Goal: Information Seeking & Learning: Understand process/instructions

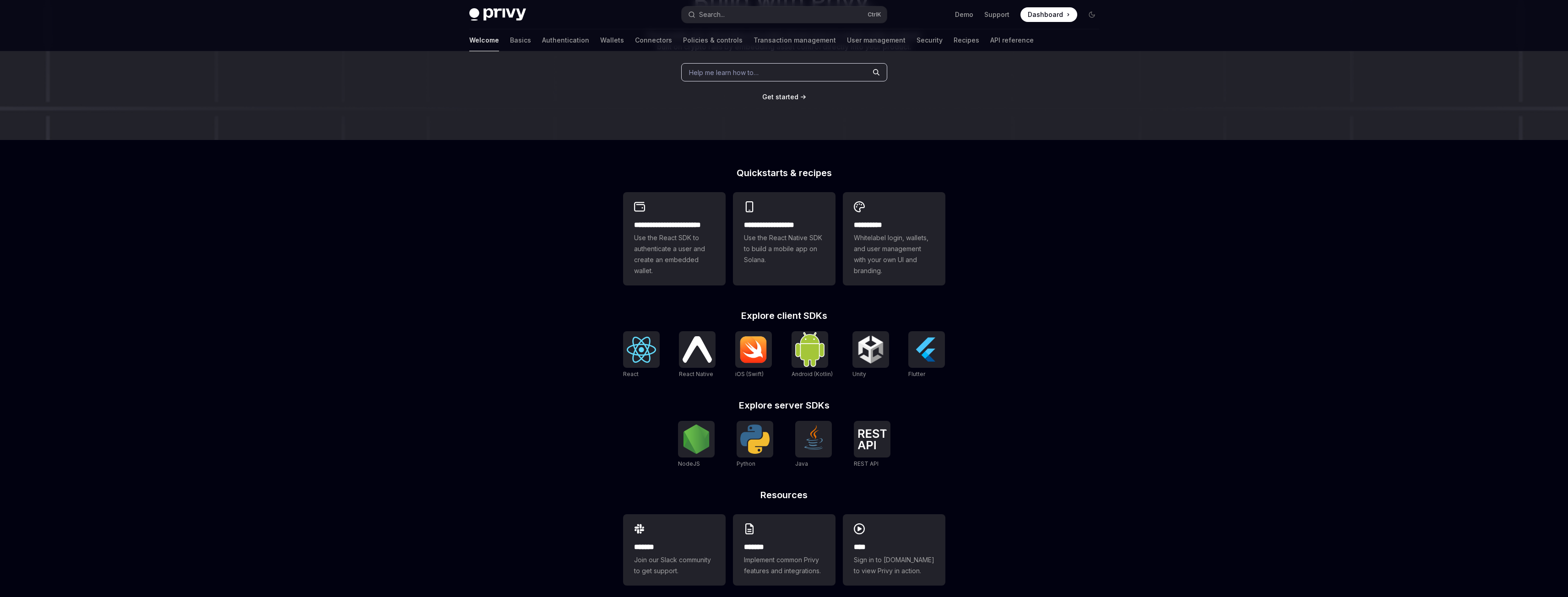
scroll to position [130, 0]
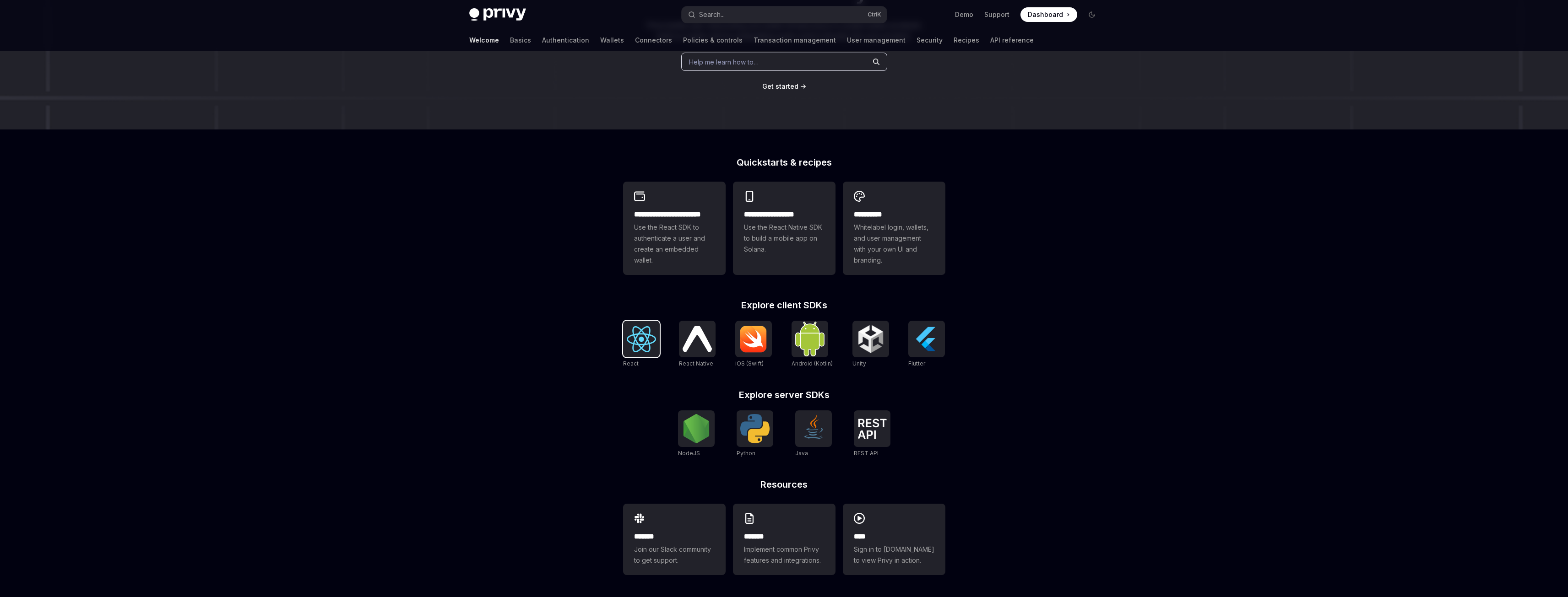
click at [646, 340] on img at bounding box center [641, 339] width 29 height 26
type textarea "*"
click at [640, 342] on img at bounding box center [641, 339] width 29 height 26
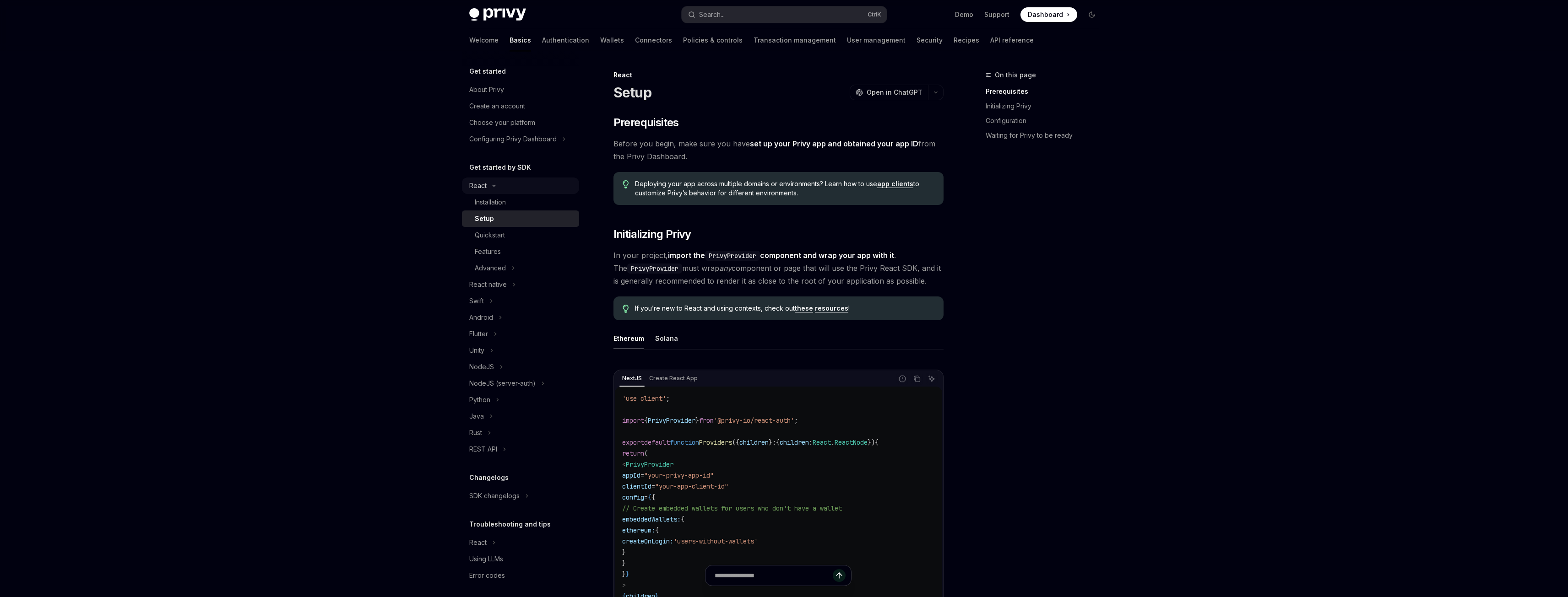
click at [489, 184] on icon "Toggle React section" at bounding box center [494, 186] width 11 height 4
click at [492, 188] on icon "Toggle React section" at bounding box center [494, 186] width 4 height 11
click at [933, 92] on icon "button" at bounding box center [936, 92] width 11 height 4
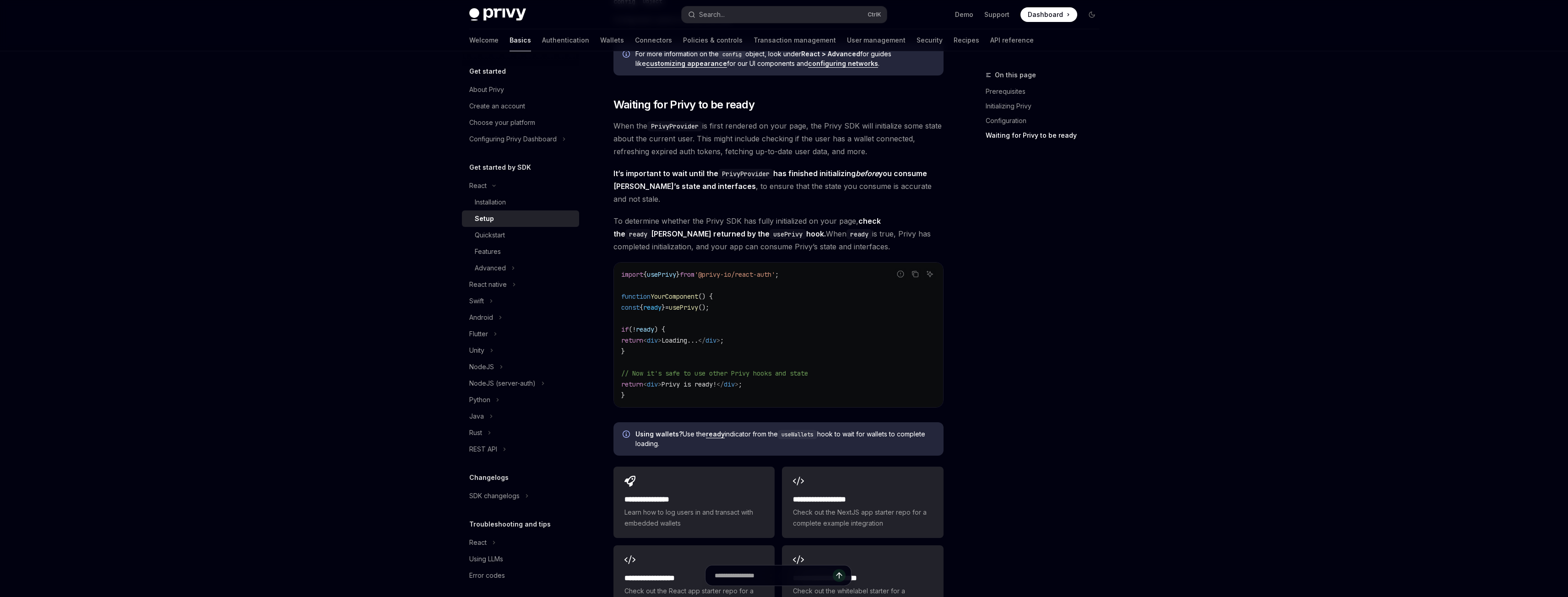
scroll to position [1052, 0]
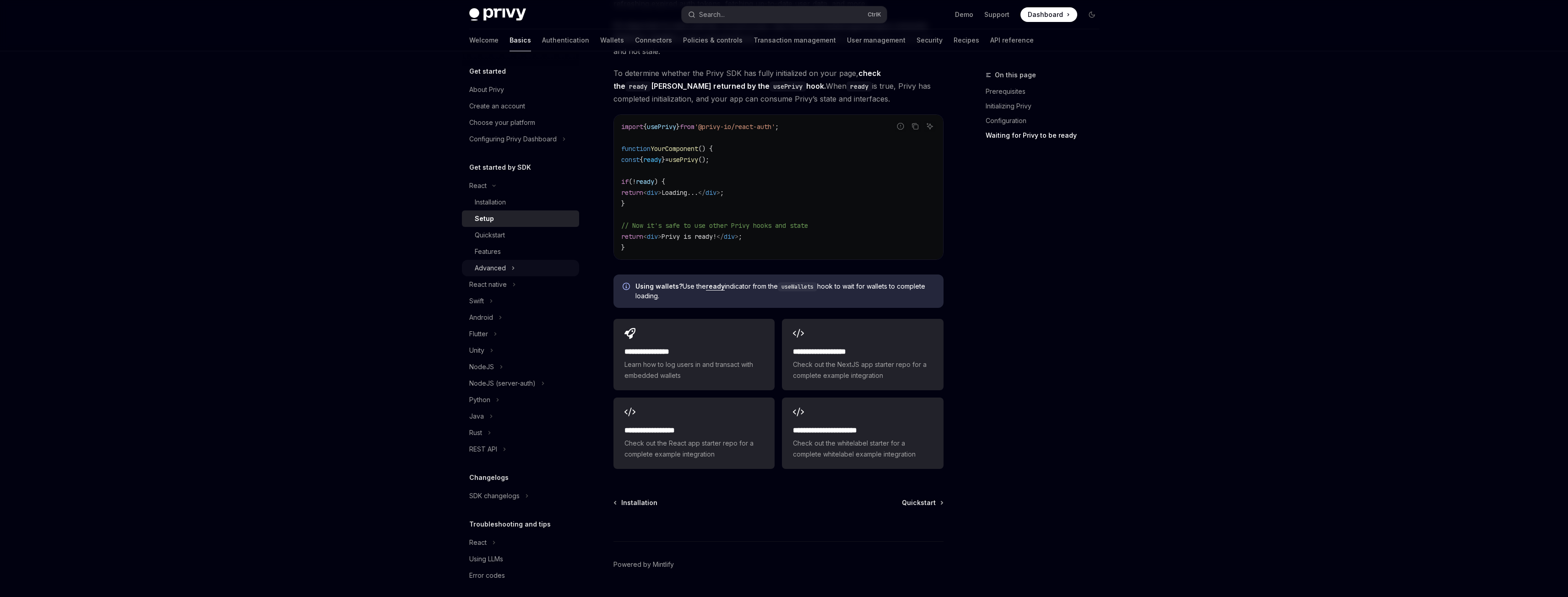
click at [505, 265] on div "Advanced" at bounding box center [490, 268] width 31 height 11
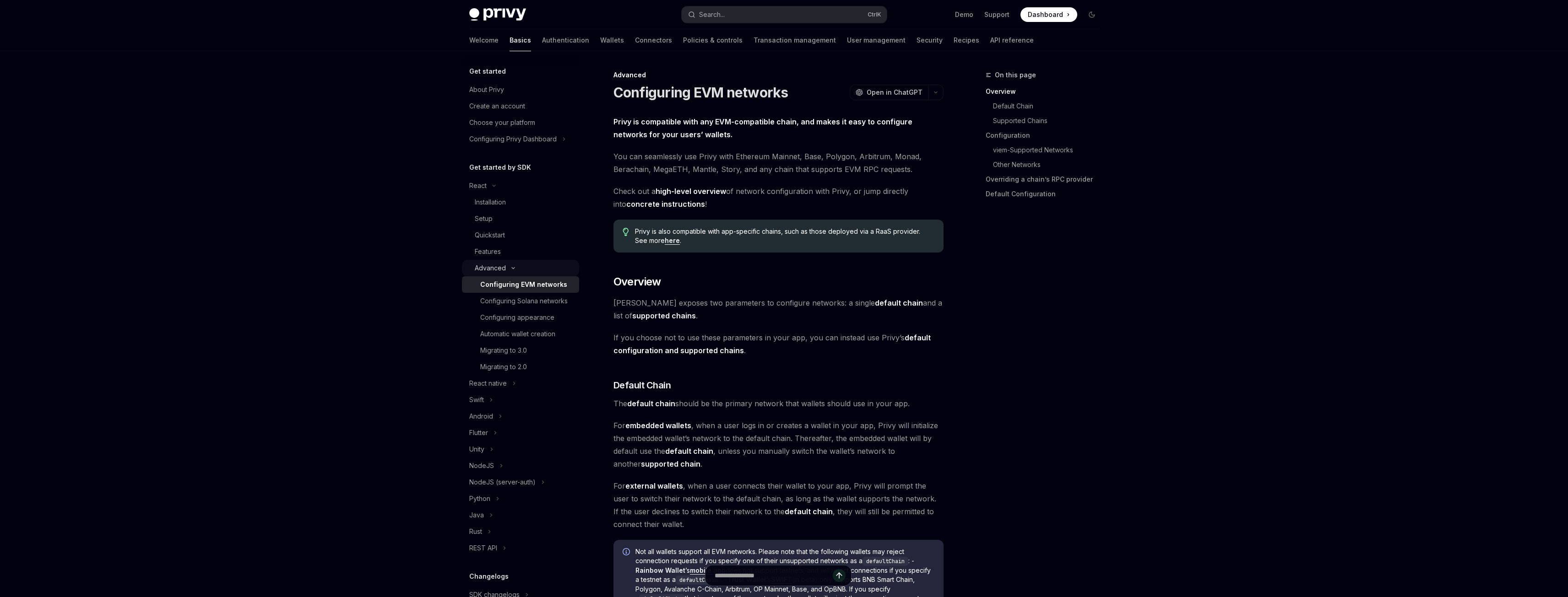
click at [500, 263] on div "Advanced" at bounding box center [490, 268] width 31 height 11
click at [500, 255] on div "Features" at bounding box center [488, 252] width 26 height 11
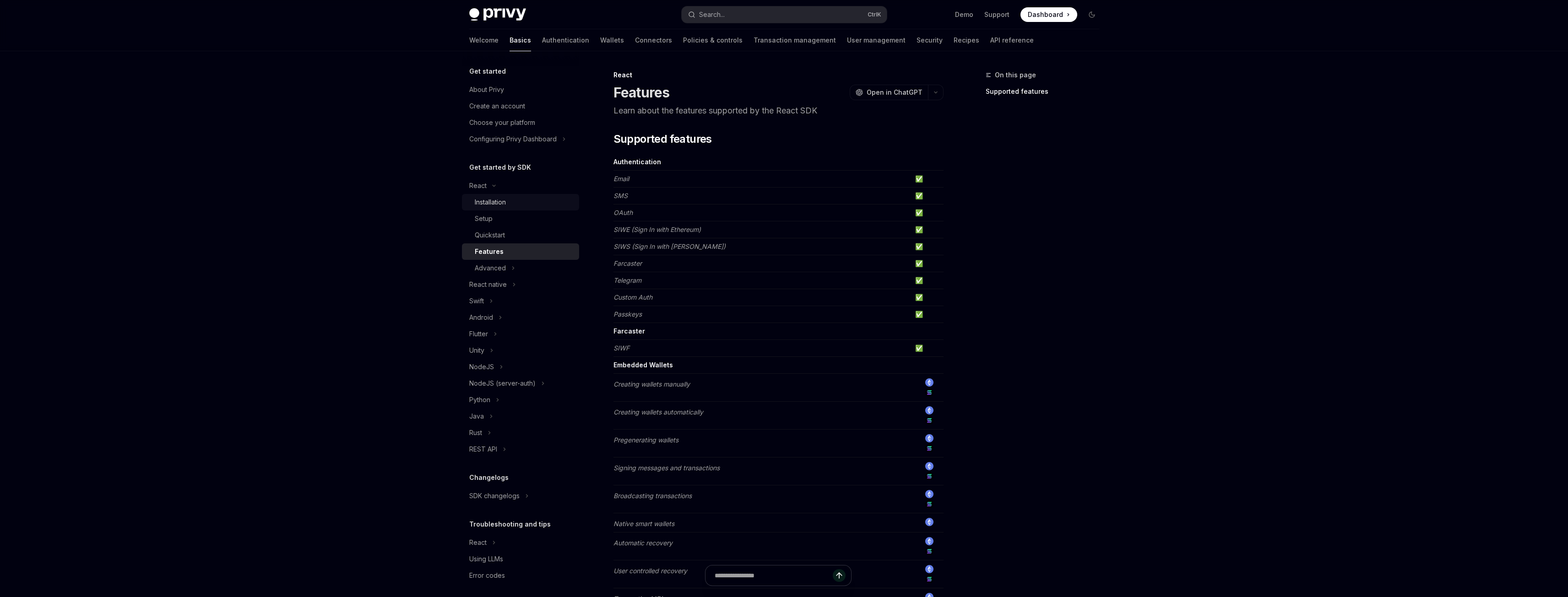
click at [495, 202] on div "Installation" at bounding box center [490, 202] width 31 height 11
type textarea "*"
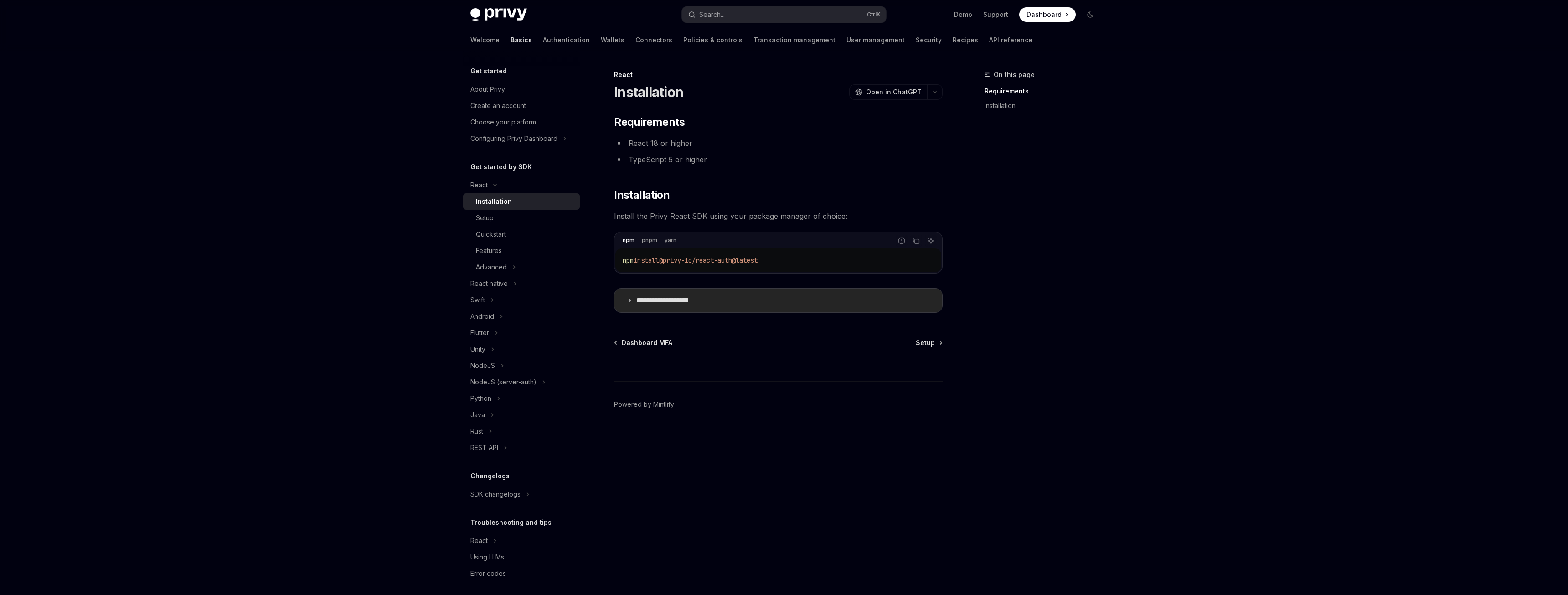
click at [629, 300] on icon at bounding box center [629, 300] width 5 height 5
